Goal: Navigation & Orientation: Understand site structure

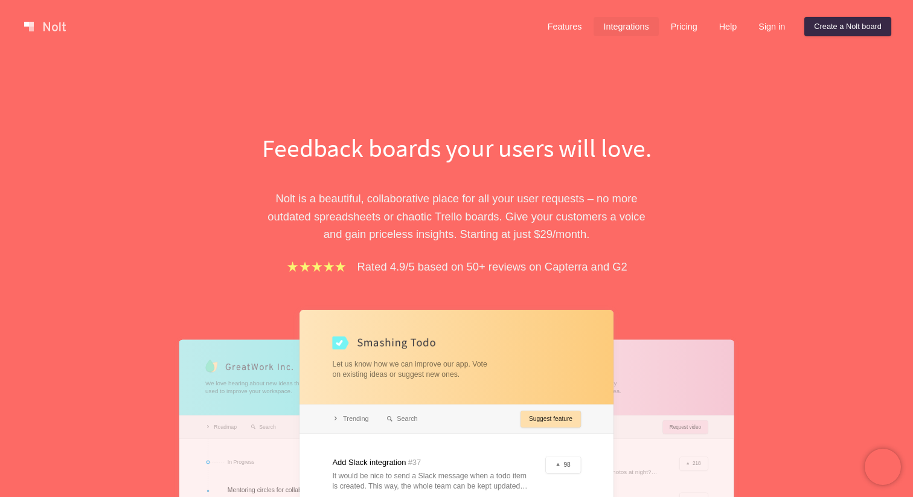
click at [621, 30] on link "Integrations" at bounding box center [626, 26] width 65 height 19
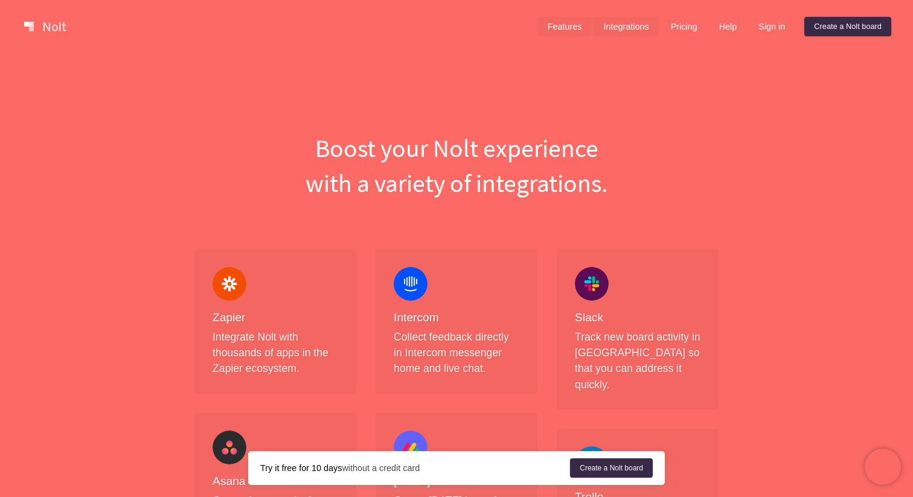
click at [550, 19] on link "Features" at bounding box center [565, 26] width 54 height 19
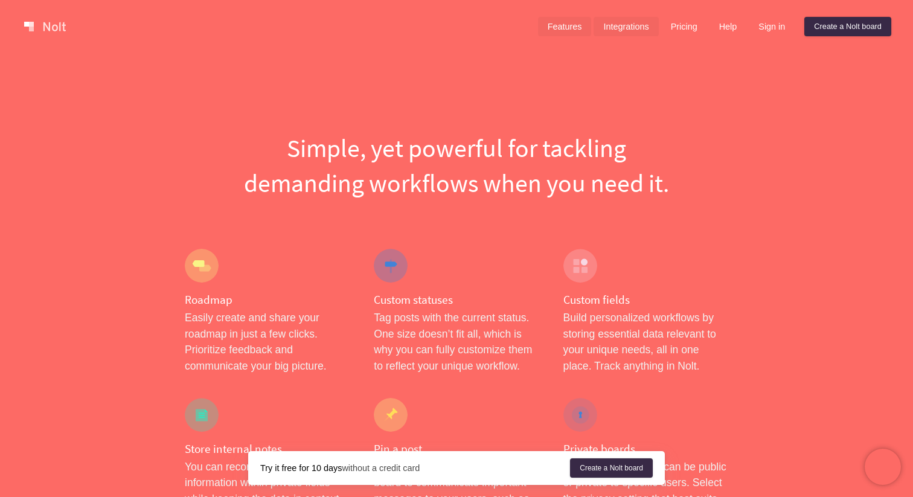
click at [618, 31] on link "Integrations" at bounding box center [626, 26] width 65 height 19
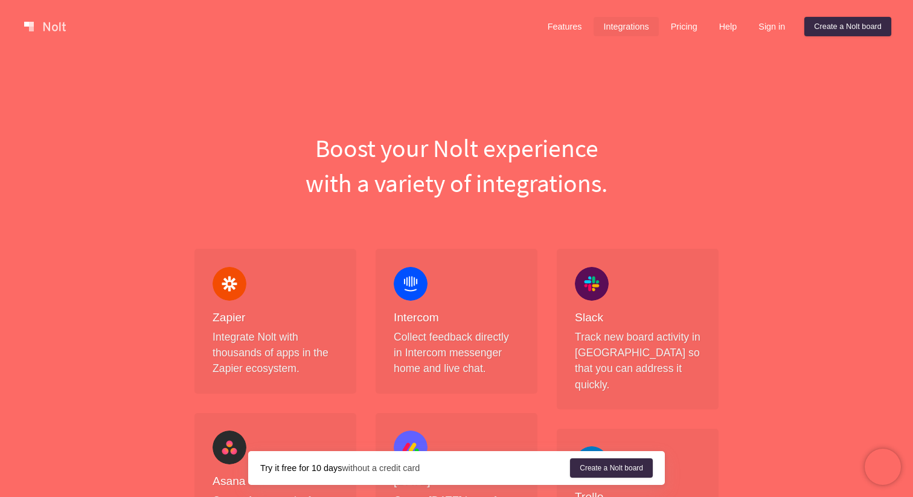
click at [45, 28] on link at bounding box center [44, 26] width 51 height 19
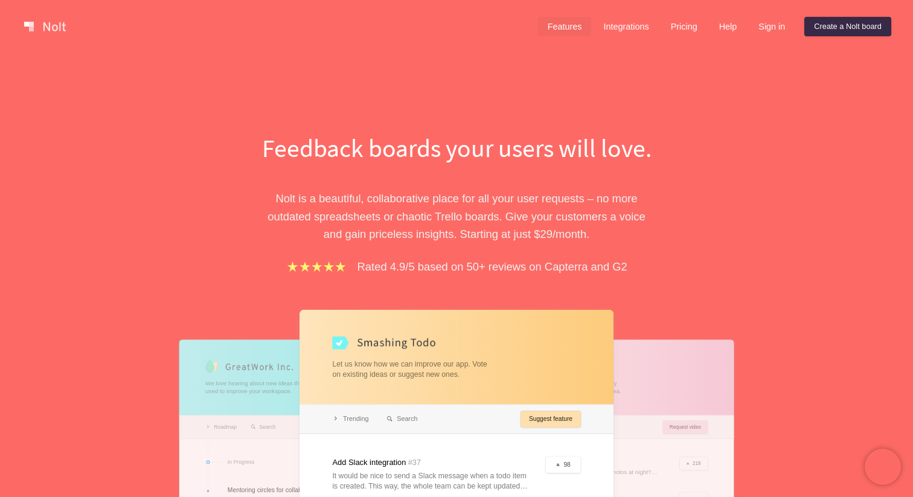
click at [565, 27] on link "Features" at bounding box center [565, 26] width 54 height 19
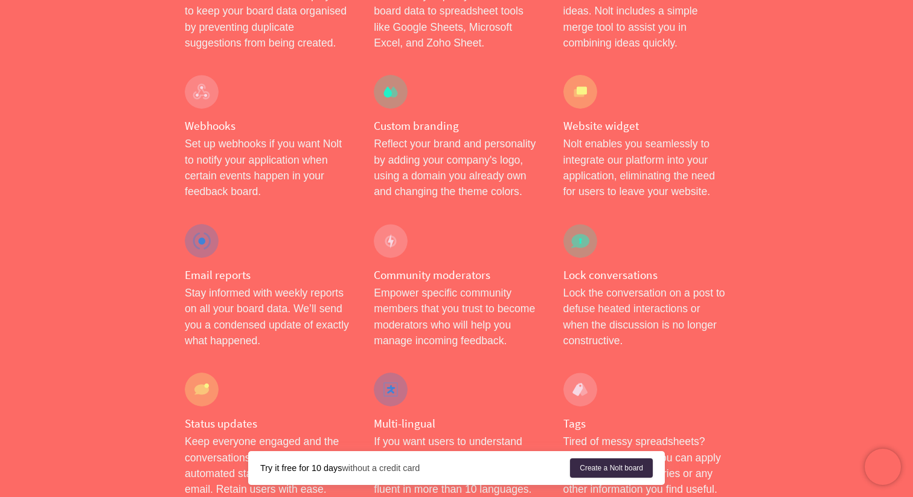
scroll to position [1126, 0]
